Goal: Use online tool/utility: Utilize a website feature to perform a specific function

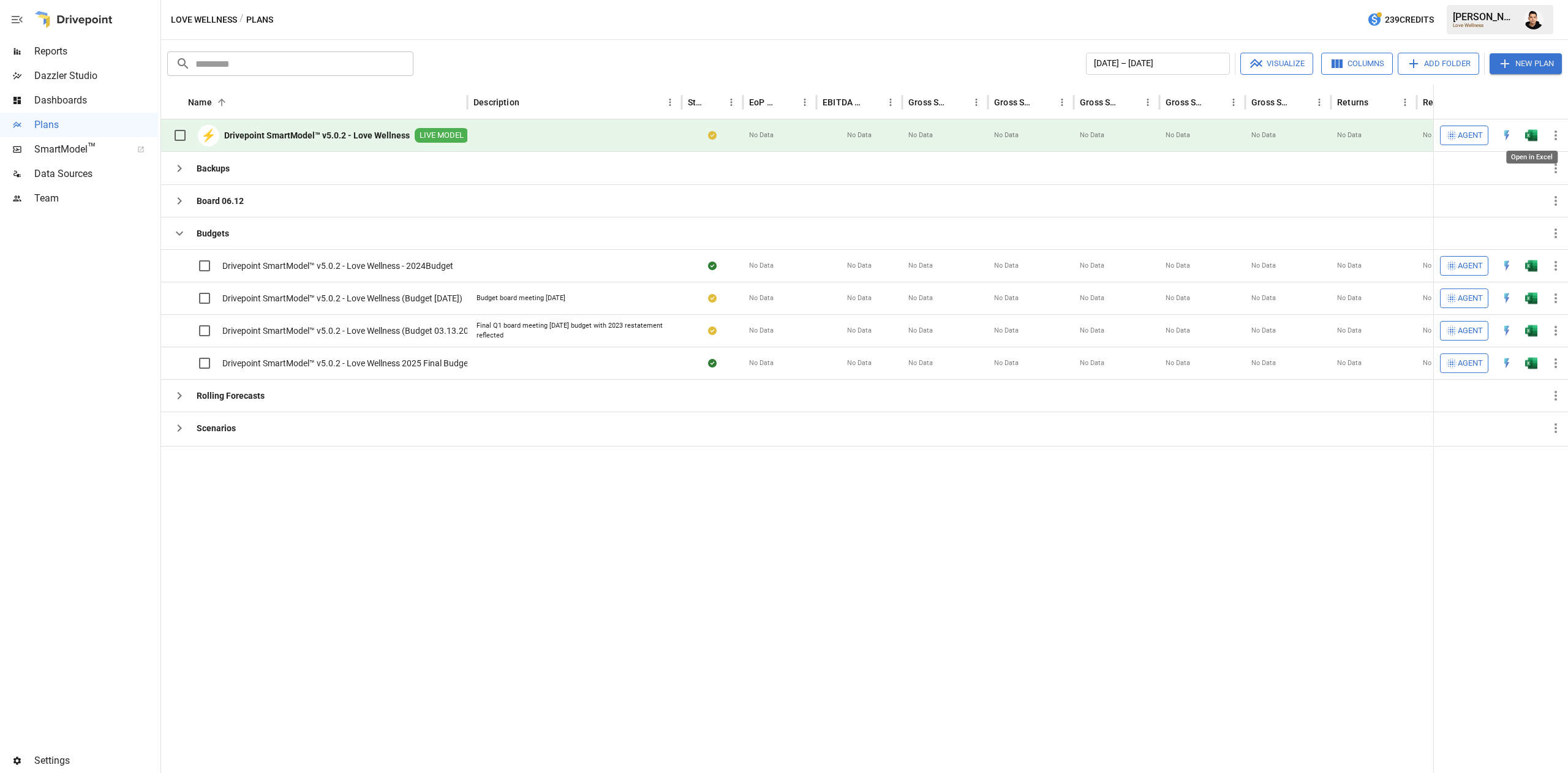
click at [1535, 132] on img "Open in Excel" at bounding box center [1532, 135] width 12 height 12
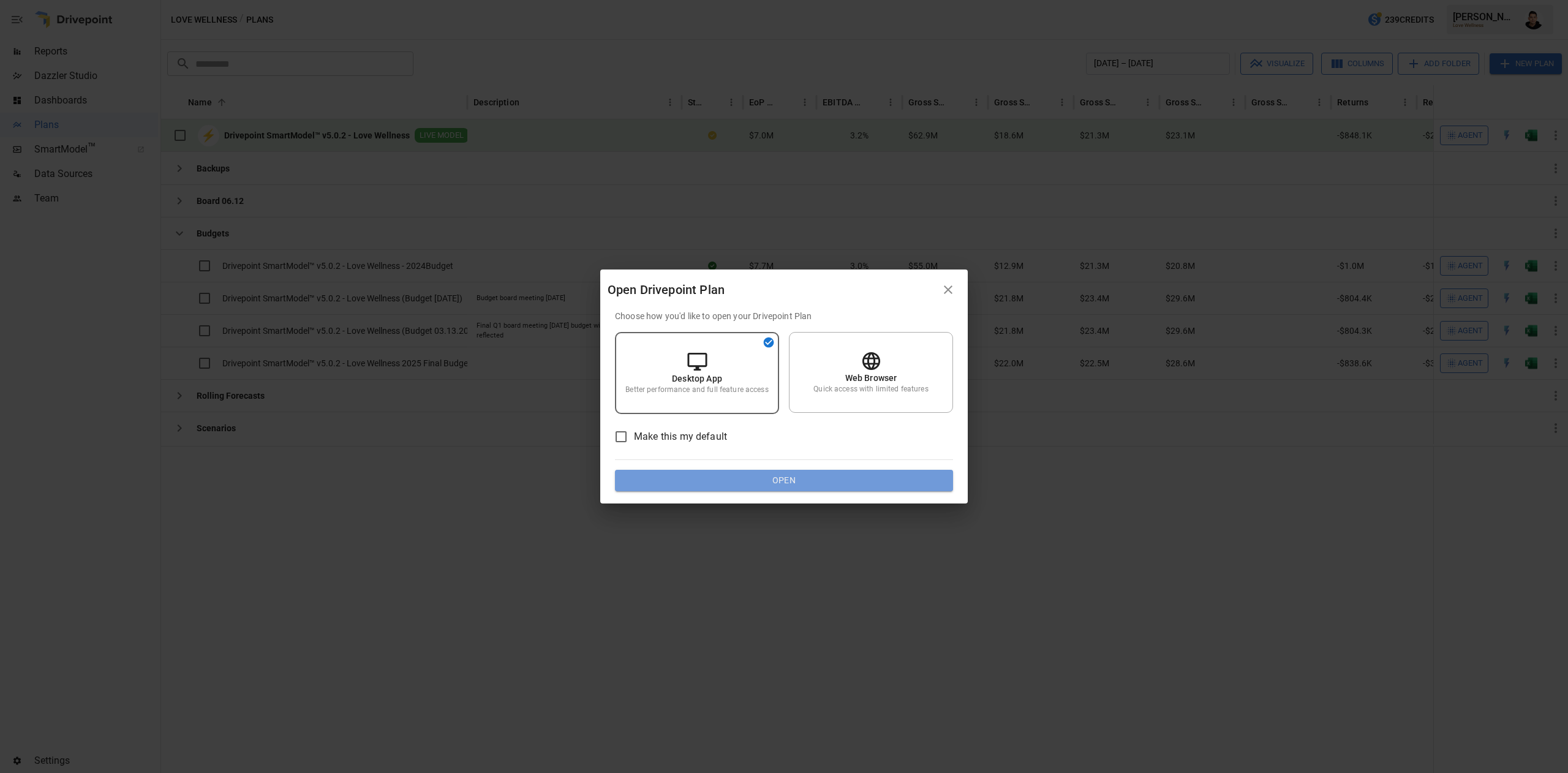
click at [895, 475] on button "Open" at bounding box center [784, 481] width 338 height 22
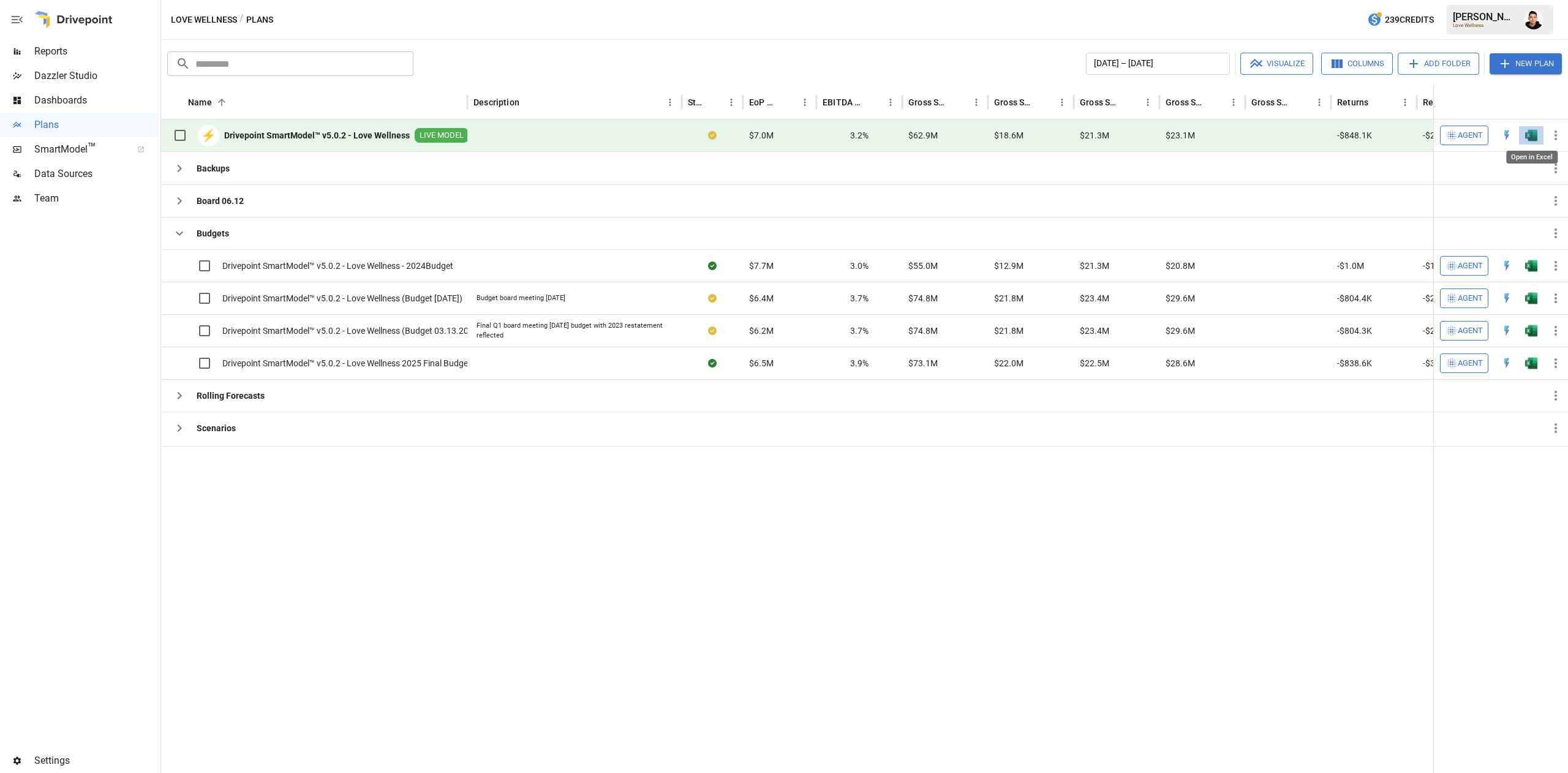
click at [1529, 132] on img "Open in Excel" at bounding box center [1532, 135] width 12 height 12
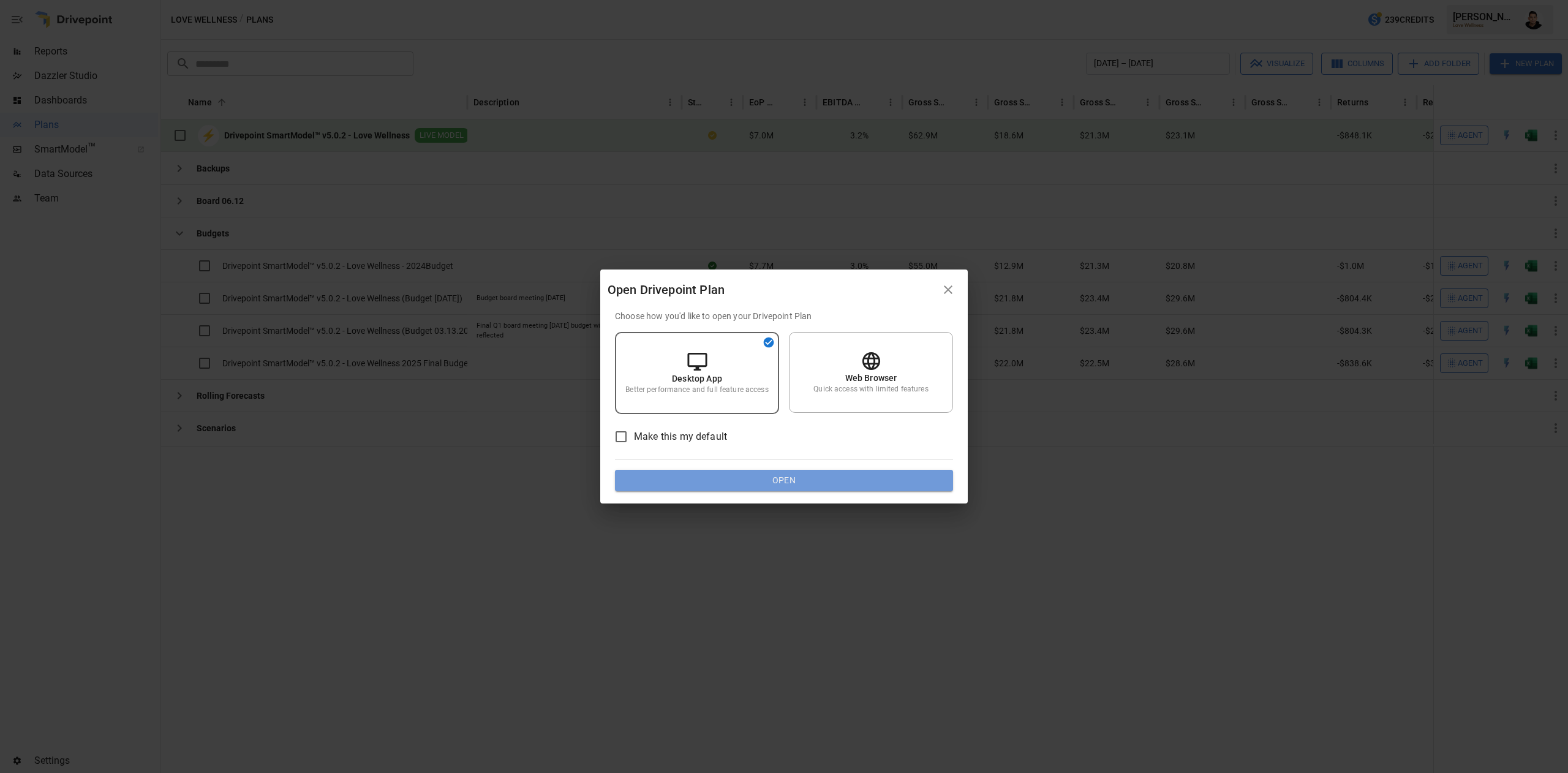
click at [863, 473] on button "Open" at bounding box center [784, 481] width 338 height 22
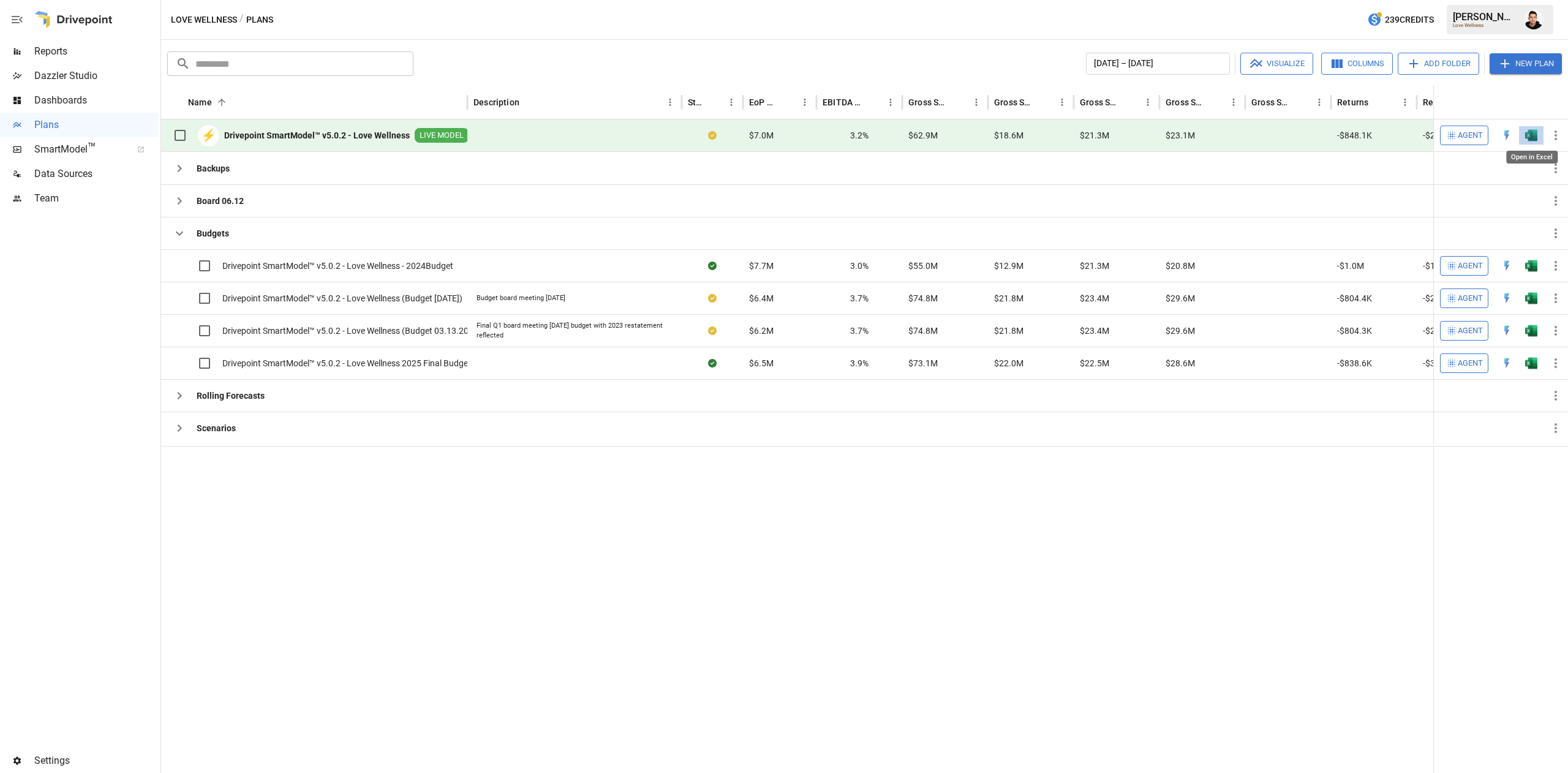
click at [1535, 137] on img "Open in Excel" at bounding box center [1532, 135] width 12 height 12
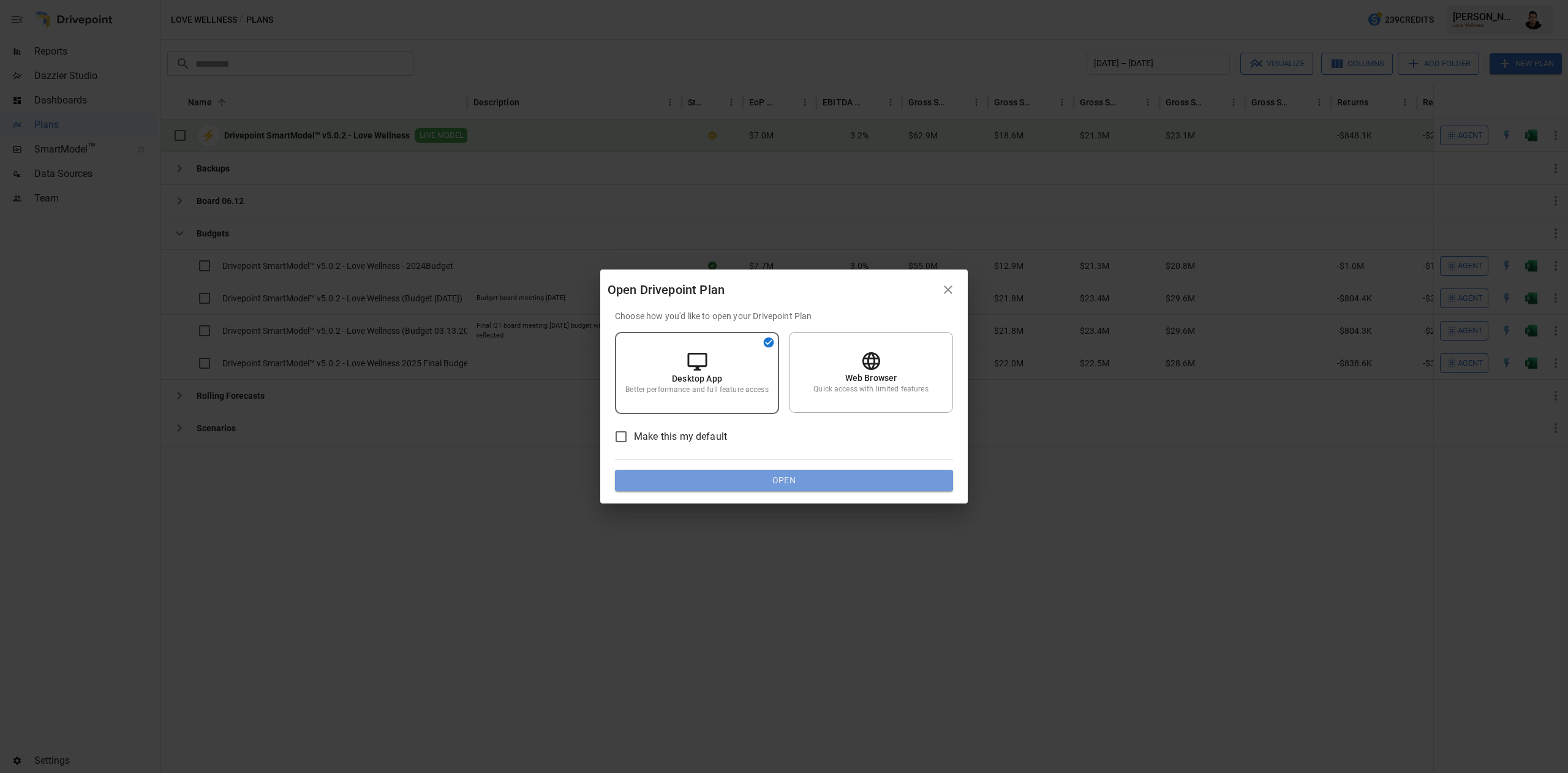
click at [814, 475] on button "Open" at bounding box center [784, 481] width 338 height 22
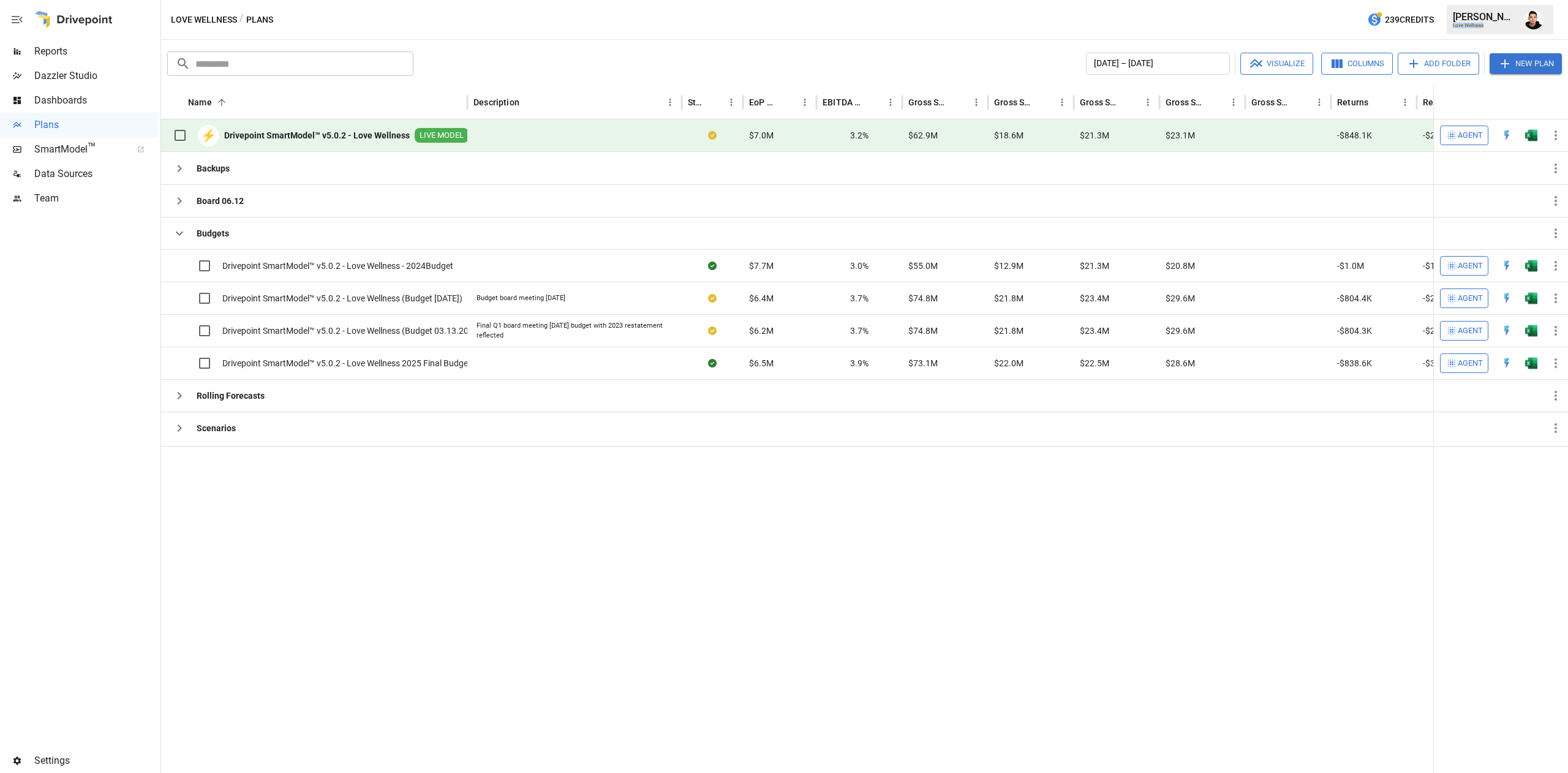
click at [1520, 17] on div "[PERSON_NAME] Love Wellness" at bounding box center [1500, 20] width 107 height 29
click at [1537, 17] on img "Francisco Sanchez" at bounding box center [1534, 20] width 20 height 20
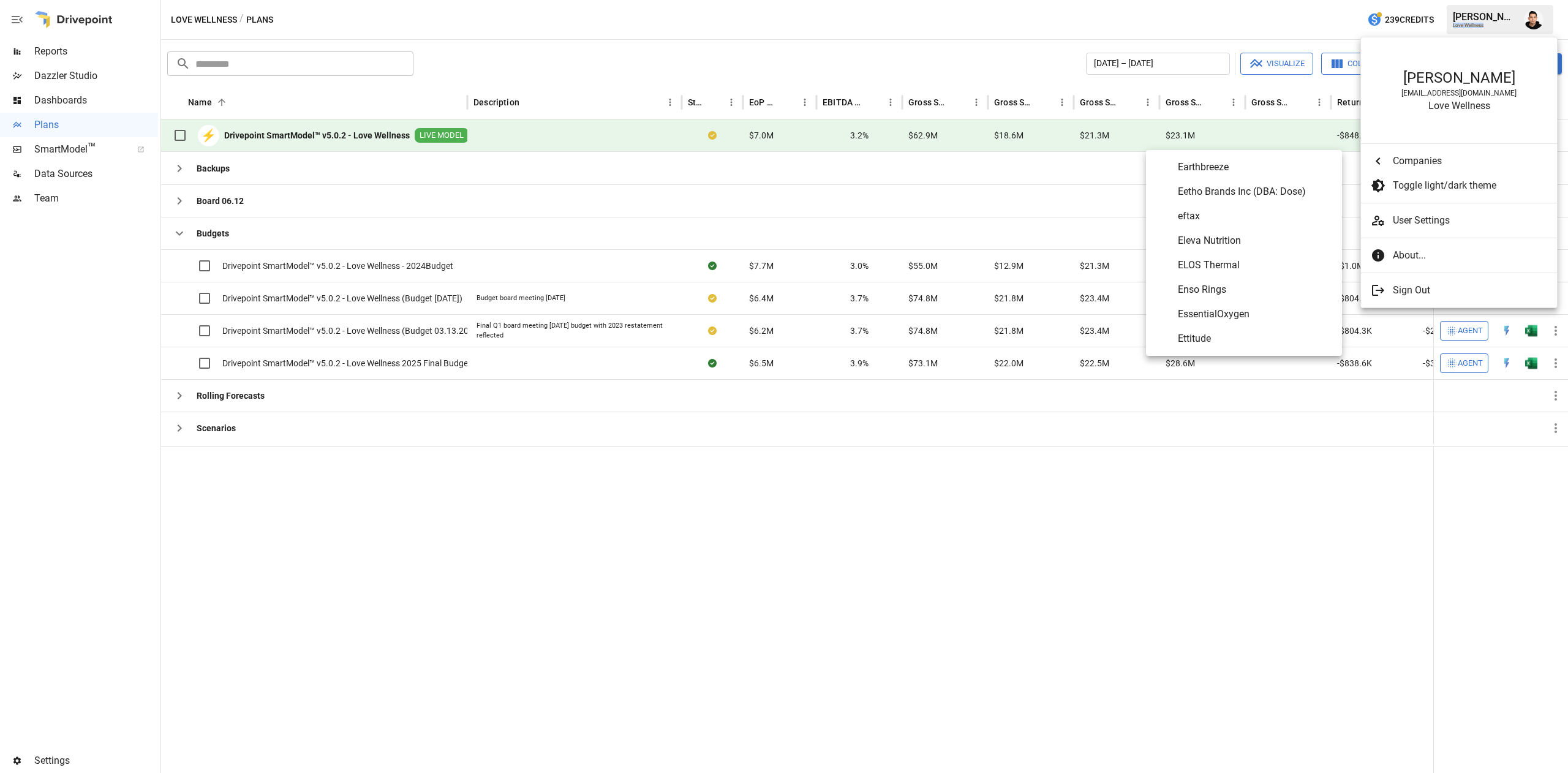
scroll to position [1899, 0]
click at [1221, 242] on li "Earthbreeze" at bounding box center [1244, 253] width 196 height 25
